Goal: Task Accomplishment & Management: Manage account settings

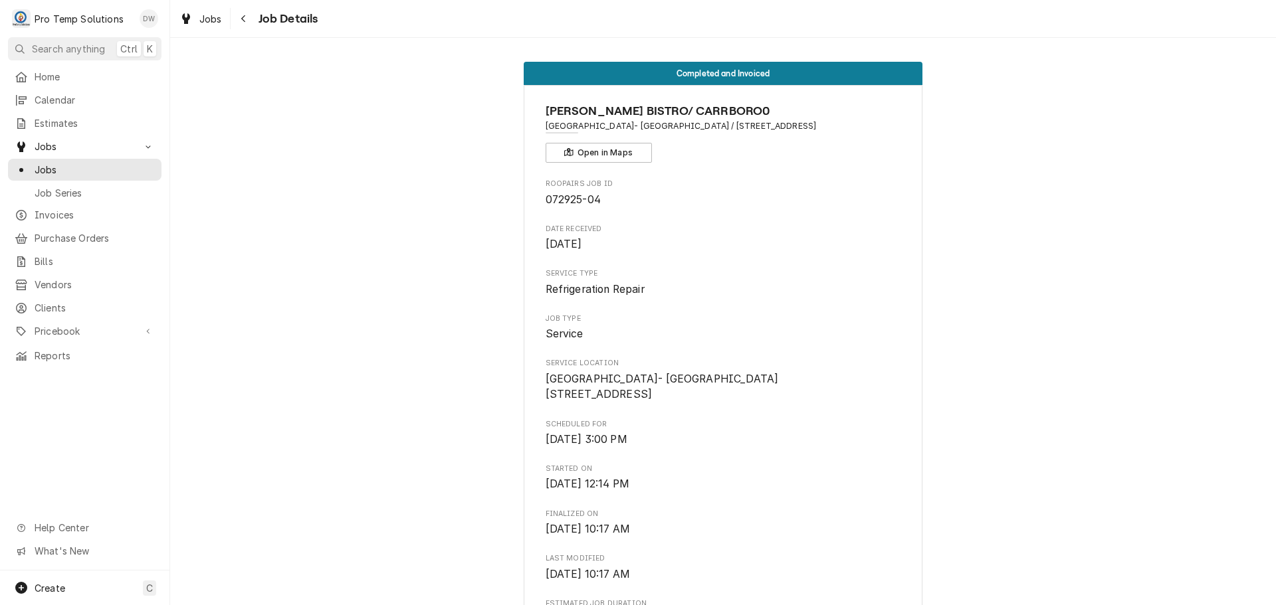
scroll to position [784, 0]
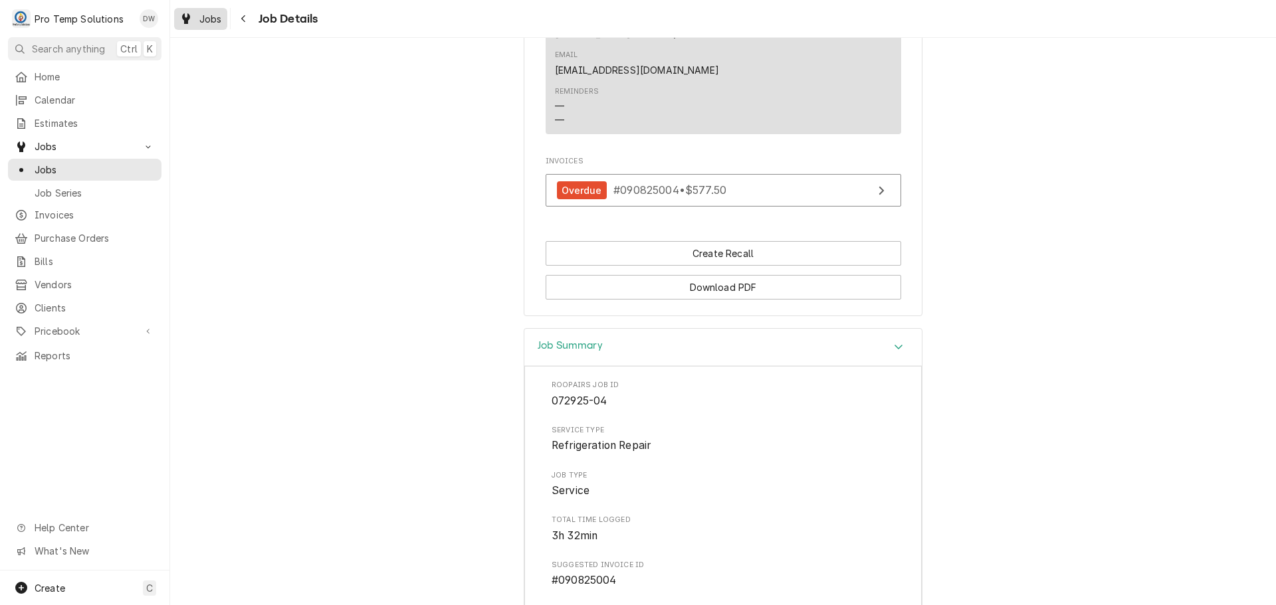
click at [211, 18] on span "Jobs" at bounding box center [210, 19] width 23 height 14
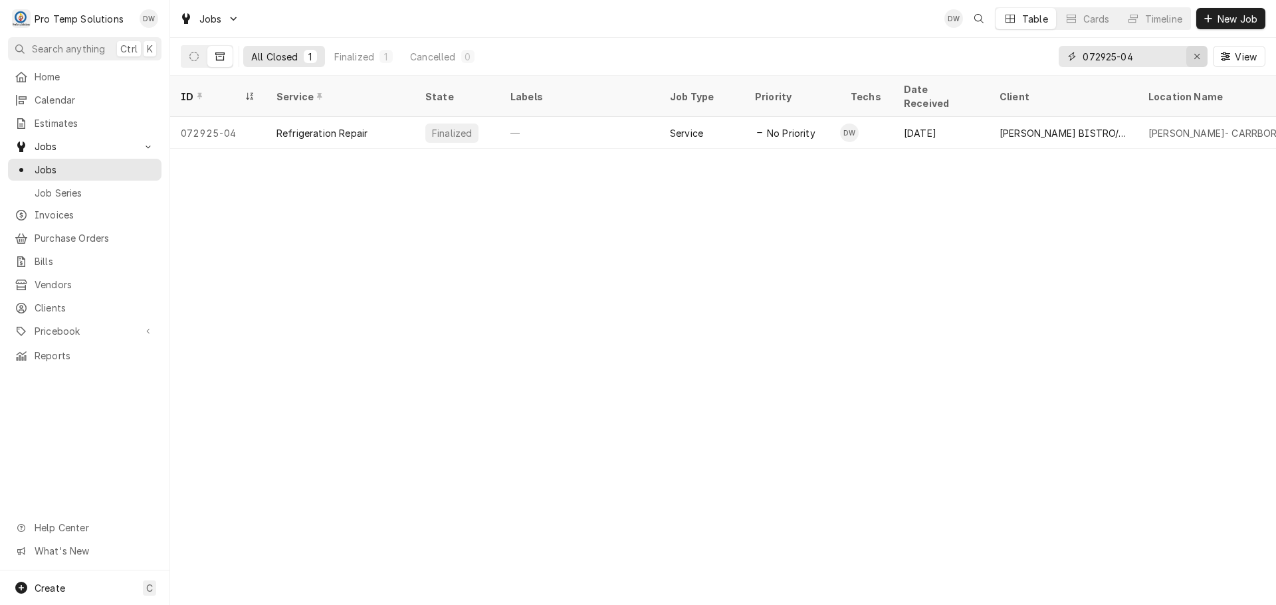
click at [1193, 55] on icon "Erase input" at bounding box center [1196, 56] width 7 height 9
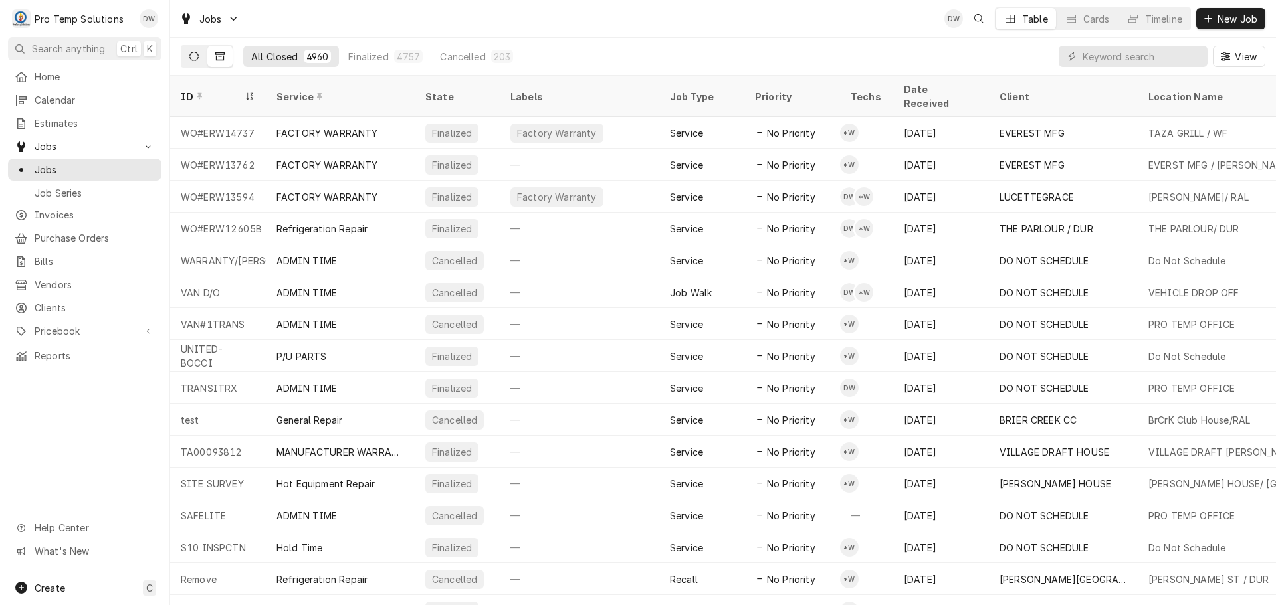
click at [198, 56] on icon "Dynamic Content Wrapper" at bounding box center [193, 56] width 9 height 9
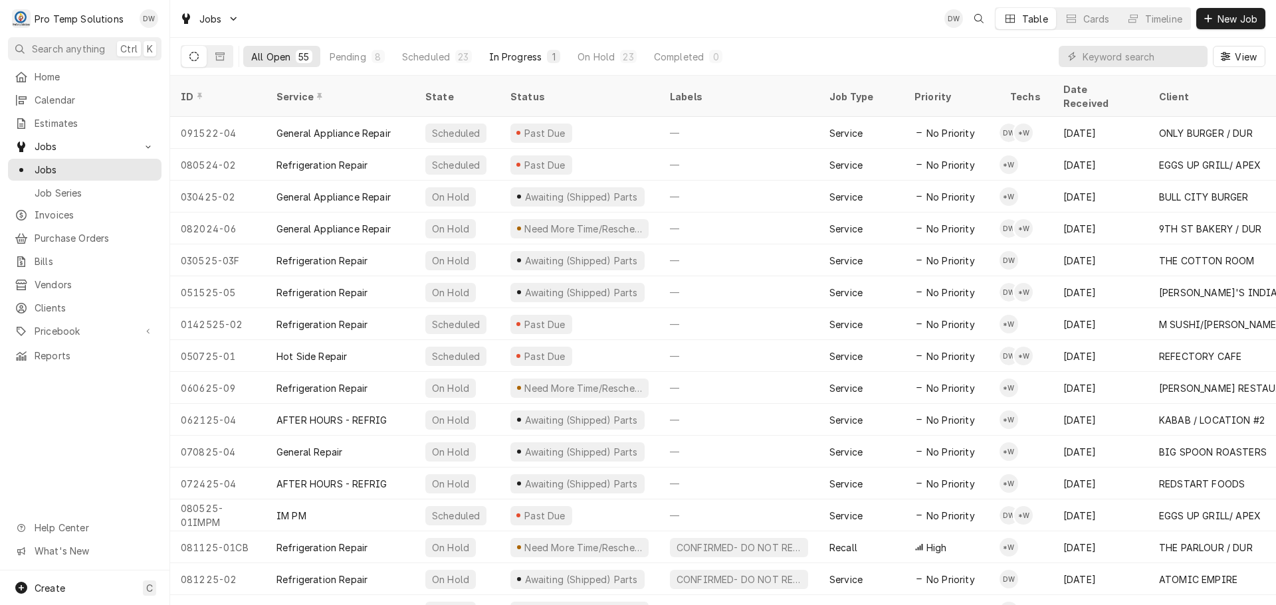
click at [524, 57] on div "In Progress" at bounding box center [515, 57] width 53 height 14
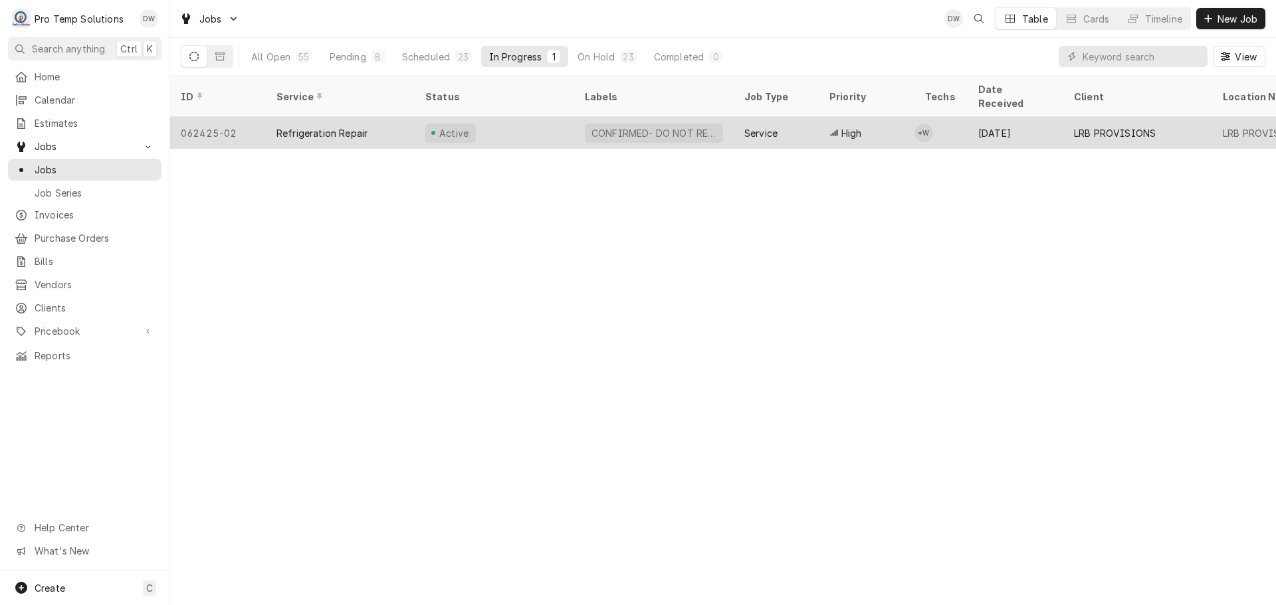
click at [528, 117] on div "Active" at bounding box center [494, 133] width 159 height 32
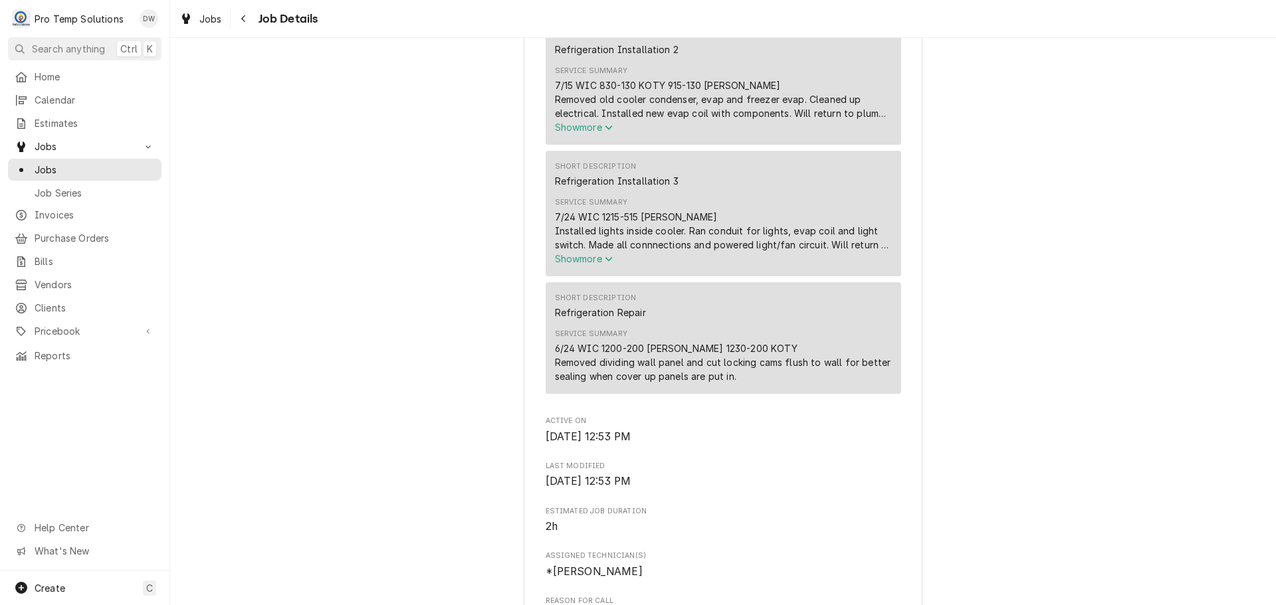
scroll to position [465, 0]
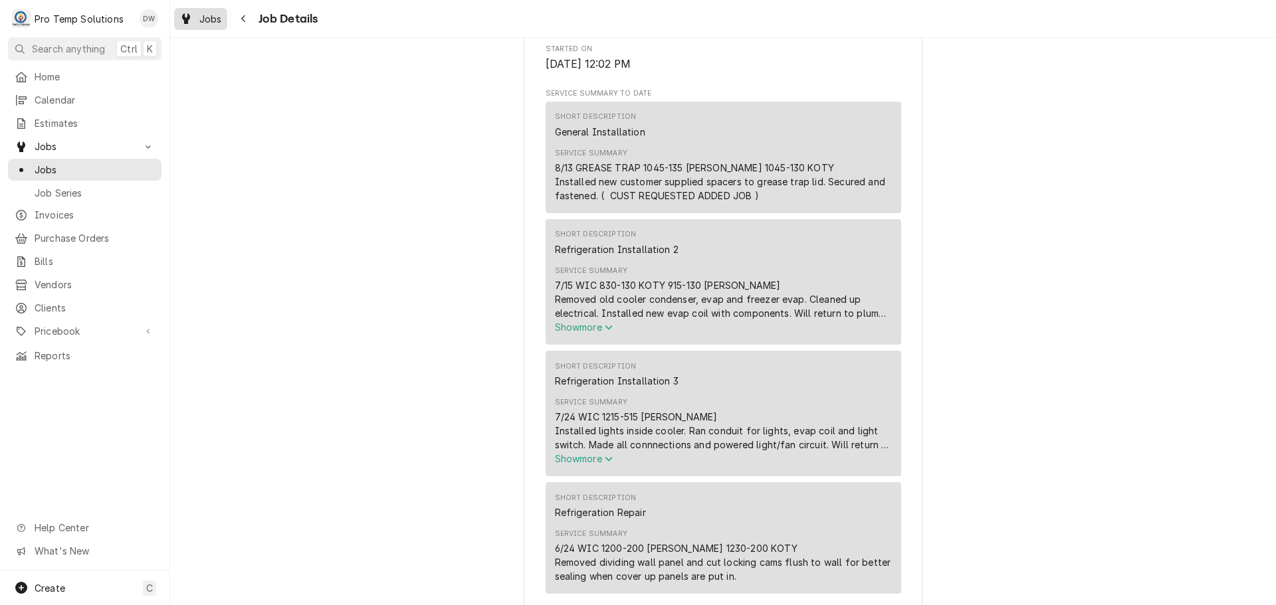
click at [213, 19] on span "Jobs" at bounding box center [210, 19] width 23 height 14
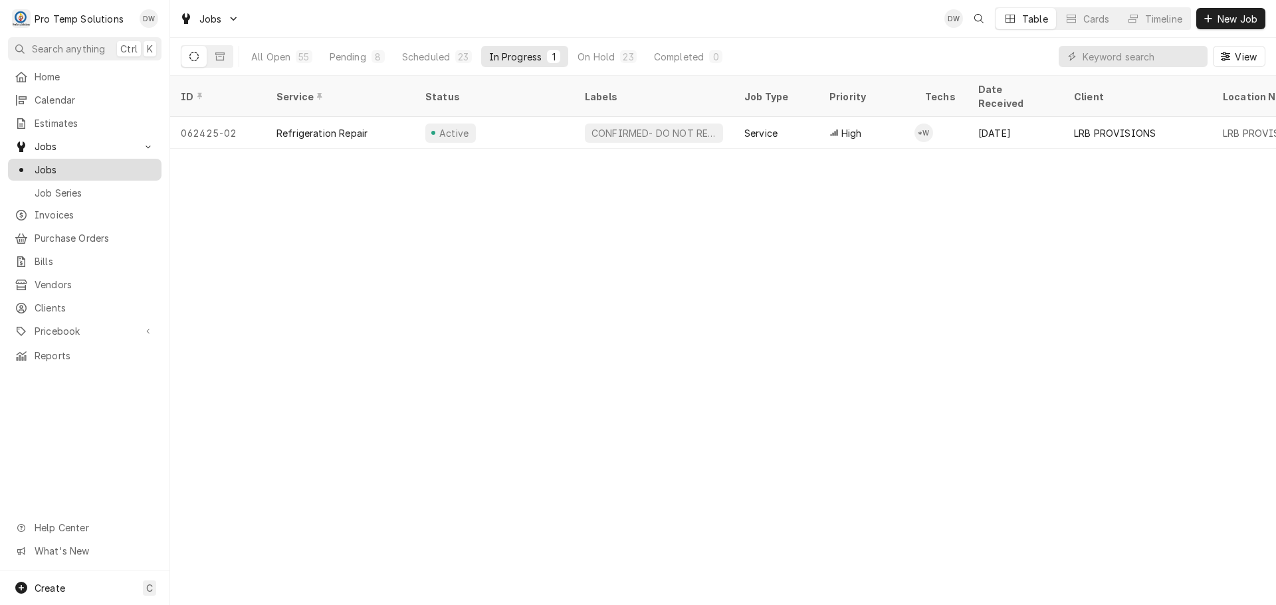
click at [47, 166] on span "Jobs" at bounding box center [95, 170] width 120 height 14
click at [690, 51] on div "Completed" at bounding box center [679, 57] width 50 height 14
